Goal: Transaction & Acquisition: Purchase product/service

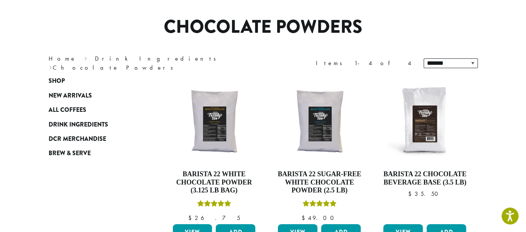
scroll to position [51, 0]
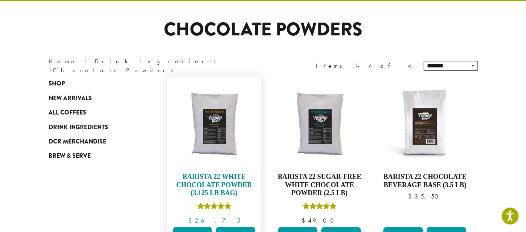
click at [219, 134] on img at bounding box center [214, 123] width 87 height 87
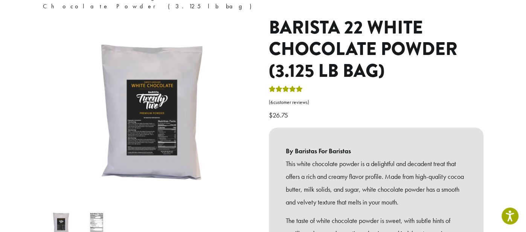
scroll to position [76, 0]
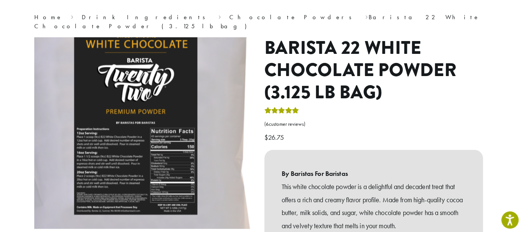
scroll to position [38, 0]
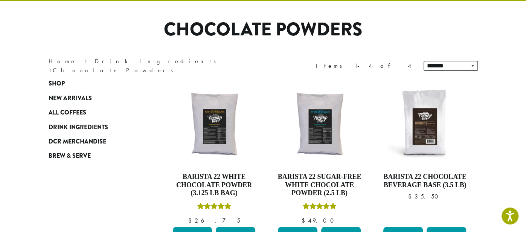
click at [55, 82] on span "Shop" at bounding box center [57, 83] width 16 height 9
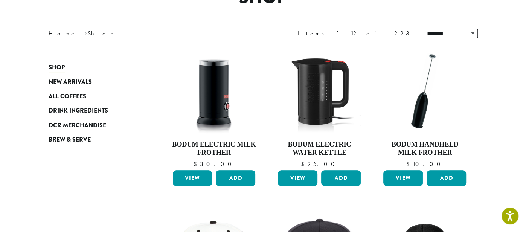
scroll to position [82, 0]
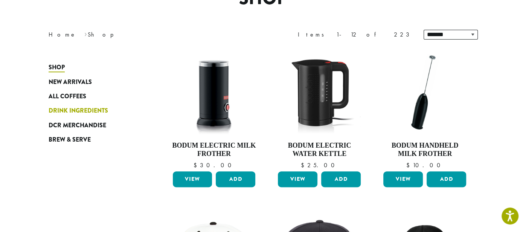
click at [95, 111] on span "Drink Ingredients" at bounding box center [79, 110] width 60 height 9
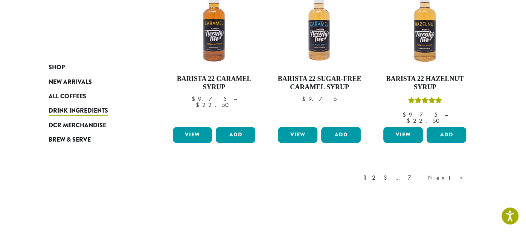
scroll to position [670, 0]
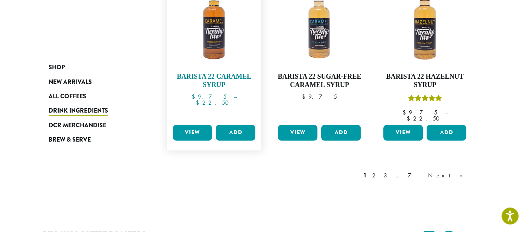
click at [212, 32] on img at bounding box center [214, 23] width 87 height 87
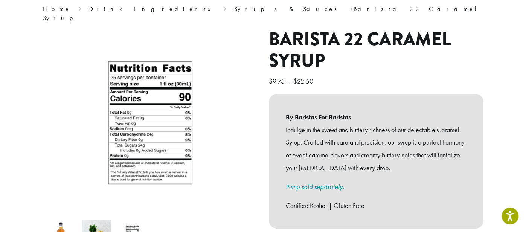
scroll to position [64, 0]
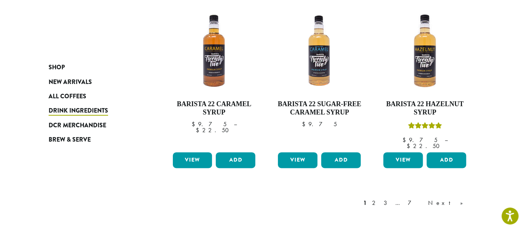
scroll to position [643, 0]
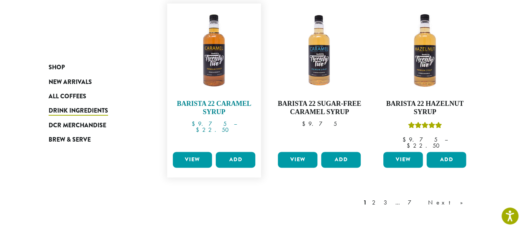
click at [212, 56] on img at bounding box center [214, 50] width 87 height 87
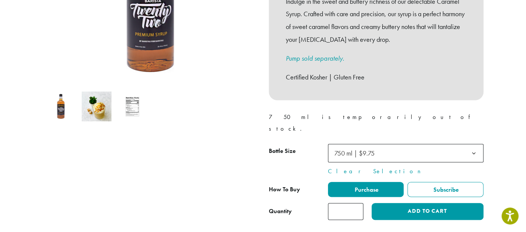
scroll to position [194, 0]
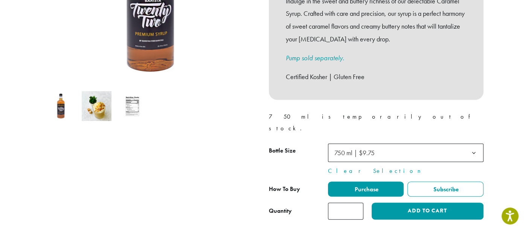
click at [476, 144] on b at bounding box center [474, 153] width 18 height 18
